Goal: Check status: Check status

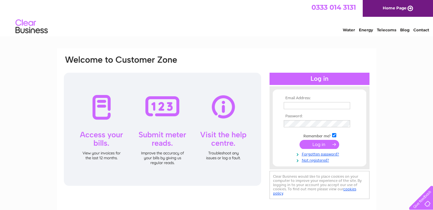
type input "florist@thebouquetshop.co.uk"
click at [320, 145] on input "submit" at bounding box center [320, 144] width 40 height 9
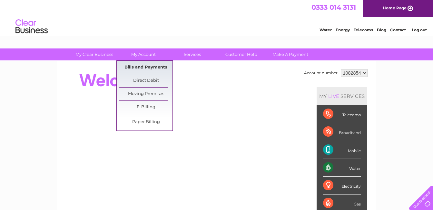
click at [144, 66] on link "Bills and Payments" at bounding box center [145, 67] width 53 height 13
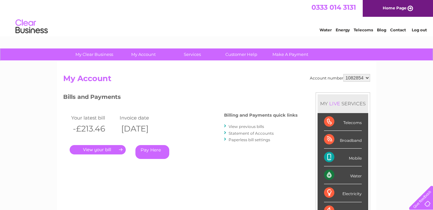
click at [96, 147] on link "." at bounding box center [98, 149] width 56 height 9
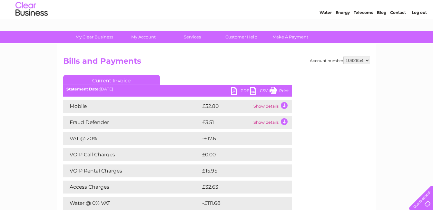
scroll to position [13, 0]
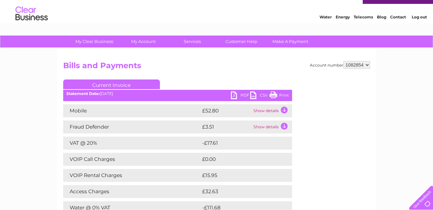
click at [324, 18] on link "Water" at bounding box center [326, 17] width 12 height 5
